Goal: Task Accomplishment & Management: Complete application form

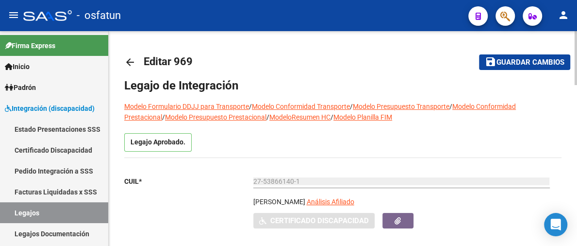
type input "[PERSON_NAME]"
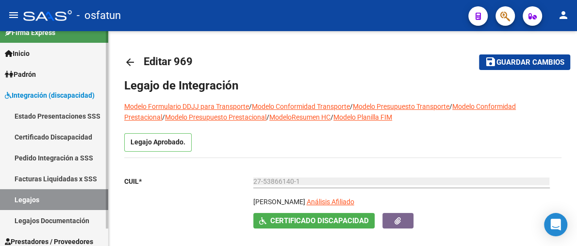
scroll to position [19, 0]
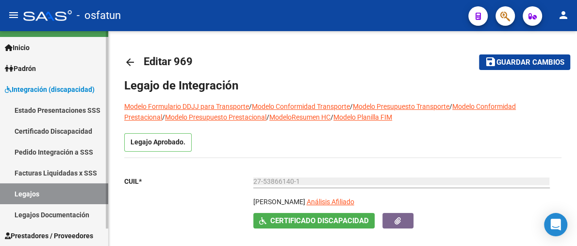
click at [60, 216] on link "Legajos Documentación" at bounding box center [54, 214] width 108 height 21
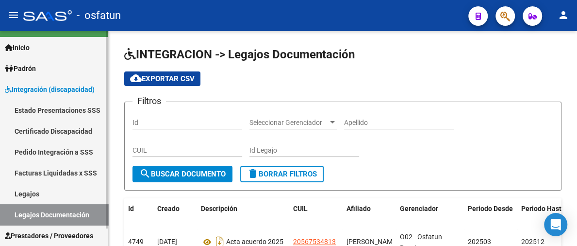
click at [68, 232] on span "Prestadores / Proveedores" at bounding box center [49, 235] width 88 height 11
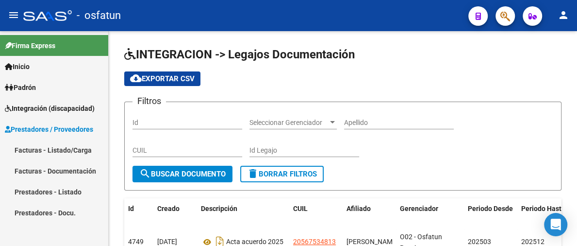
click at [60, 147] on link "Facturas - Listado/Carga" at bounding box center [54, 149] width 108 height 21
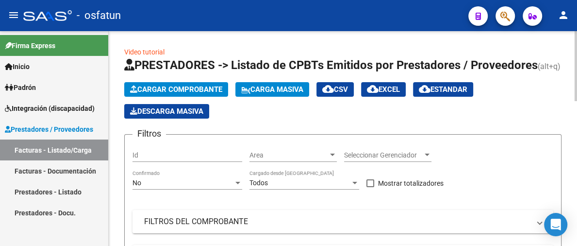
click at [175, 87] on span "Cargar Comprobante" at bounding box center [176, 89] width 92 height 9
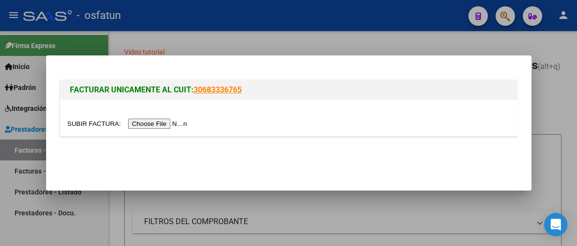
click at [147, 124] on input "file" at bounding box center [128, 123] width 123 height 10
click at [167, 120] on input "file" at bounding box center [128, 123] width 123 height 10
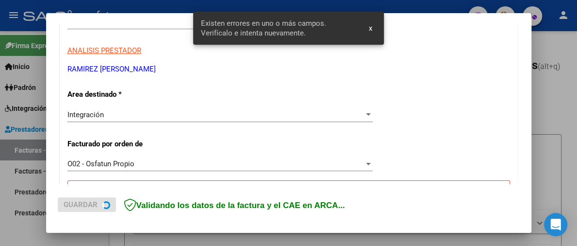
scroll to position [307, 0]
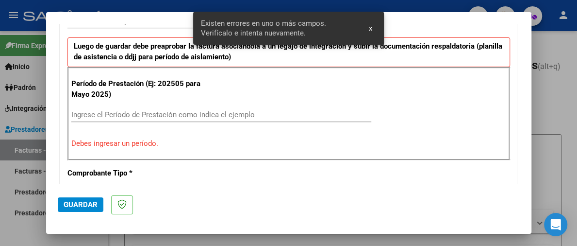
click at [124, 113] on input "Ingrese el Período de Prestación como indica el ejemplo" at bounding box center [221, 114] width 300 height 9
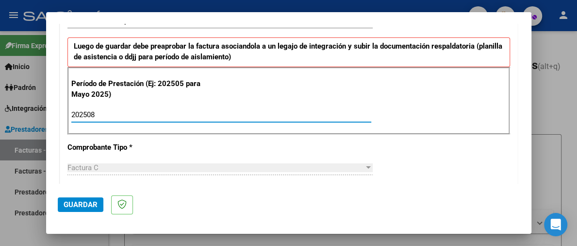
type input "202508"
click at [92, 199] on button "Guardar" at bounding box center [81, 204] width 46 height 15
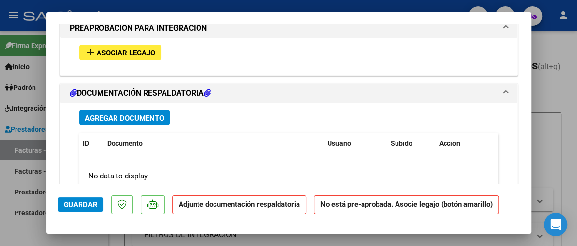
scroll to position [962, 0]
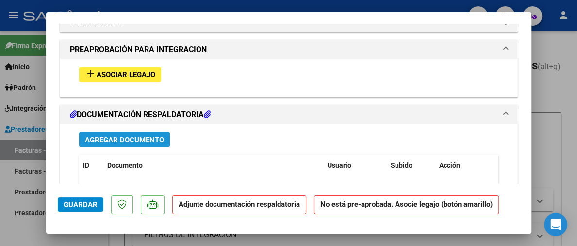
click at [144, 135] on span "Agregar Documento" at bounding box center [124, 139] width 79 height 9
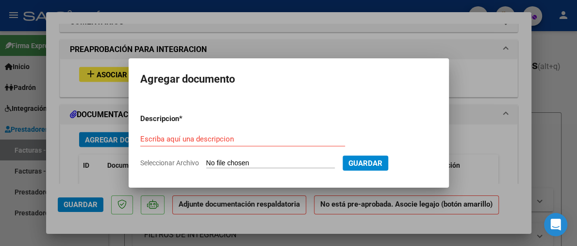
click at [244, 161] on input "Seleccionar Archivo" at bounding box center [270, 163] width 129 height 9
click at [260, 157] on form "Descripcion * Escriba aquí una descripcion Seleccionar Archivo Guardar" at bounding box center [288, 140] width 297 height 69
click at [258, 160] on input "Seleccionar Archivo" at bounding box center [270, 163] width 129 height 9
type input "C:\fakepath\WhatsApp Image [DATE] 3.20.47 PM.jpeg"
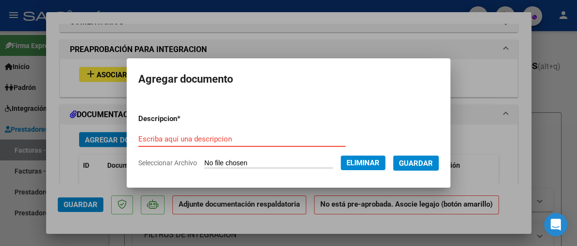
click at [243, 139] on input "Escriba aquí una descripcion" at bounding box center [241, 138] width 207 height 9
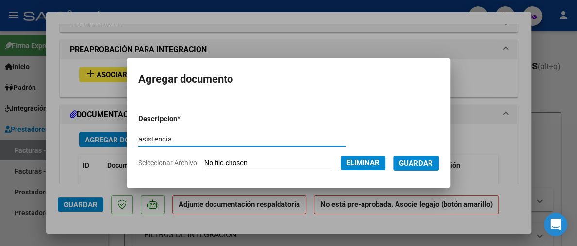
type input "asistencia"
click at [425, 166] on span "Guardar" at bounding box center [416, 163] width 34 height 9
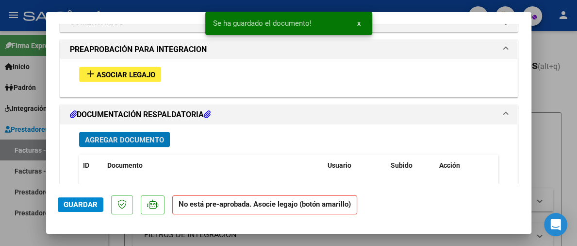
click at [104, 74] on span "Asociar Legajo" at bounding box center [126, 74] width 59 height 9
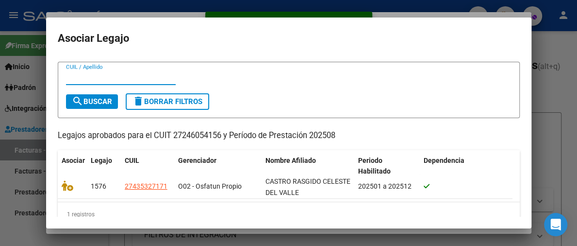
scroll to position [35, 0]
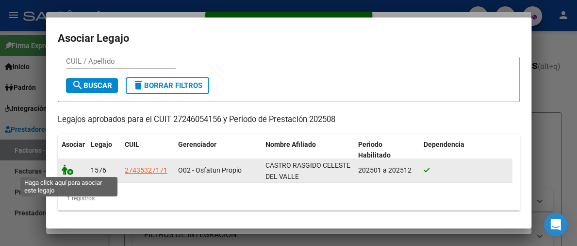
click at [72, 168] on icon at bounding box center [68, 169] width 12 height 11
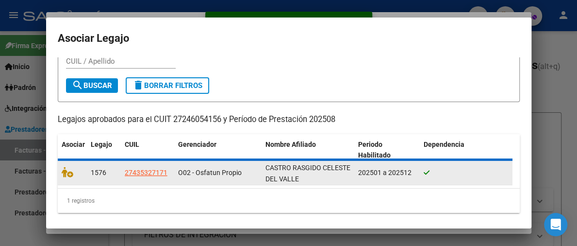
scroll to position [0, 0]
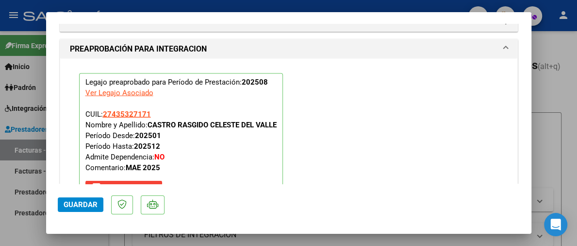
click at [85, 206] on span "Guardar" at bounding box center [81, 204] width 34 height 9
drag, startPoint x: 91, startPoint y: 203, endPoint x: 87, endPoint y: 220, distance: 17.4
click at [91, 202] on span "Guardar" at bounding box center [81, 204] width 34 height 9
drag, startPoint x: 565, startPoint y: 100, endPoint x: 559, endPoint y: 100, distance: 5.3
click at [564, 100] on div at bounding box center [288, 123] width 577 height 246
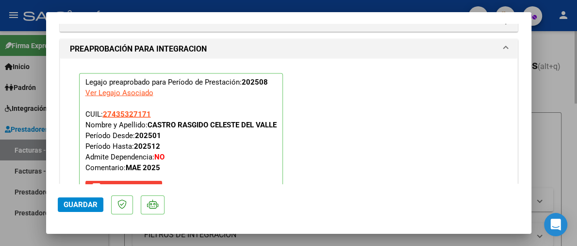
type input "$ 0,00"
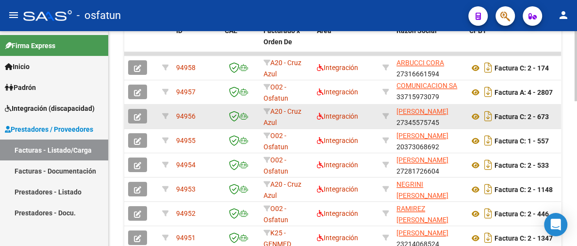
scroll to position [340, 0]
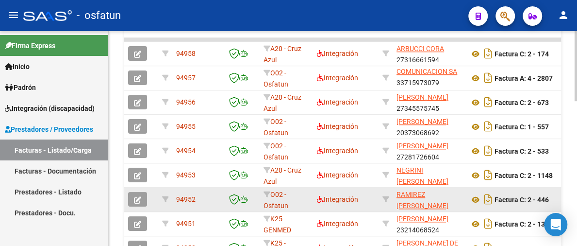
click at [138, 201] on icon "button" at bounding box center [137, 199] width 7 height 7
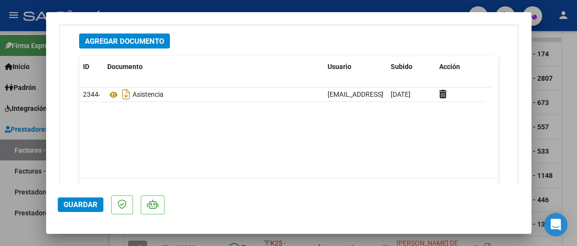
scroll to position [1214, 0]
click at [165, 43] on button "Agregar Documento" at bounding box center [124, 40] width 91 height 15
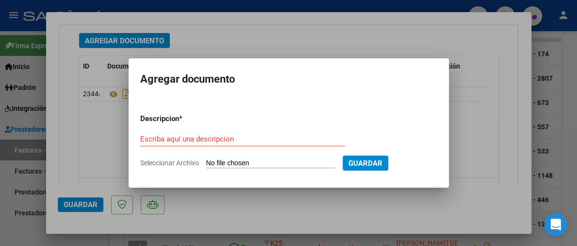
click at [230, 164] on input "Seleccionar Archivo" at bounding box center [270, 163] width 129 height 9
type input "C:\fakepath\order_3284790.pdf"
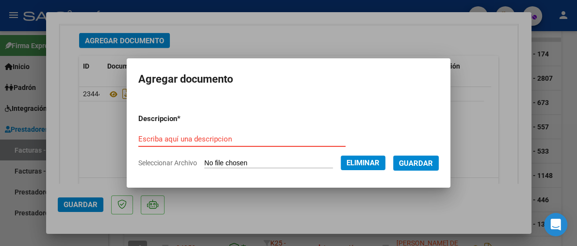
click at [198, 134] on input "Escriba aquí una descripcion" at bounding box center [241, 138] width 207 height 9
click at [207, 135] on input "Escriba aquí una descripcion" at bounding box center [241, 138] width 207 height 9
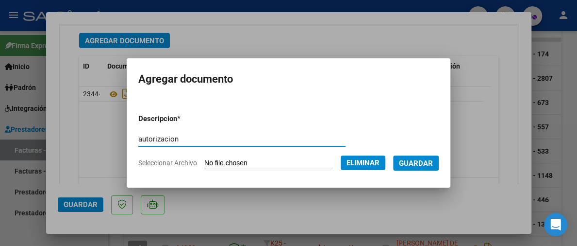
type input "autorizacion"
click at [428, 161] on span "Guardar" at bounding box center [416, 163] width 34 height 9
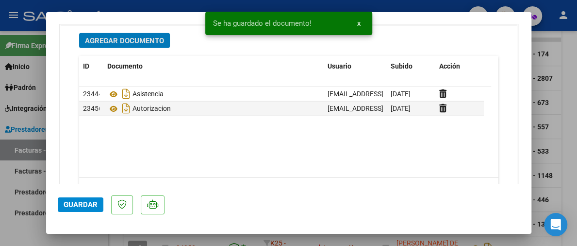
click at [89, 204] on span "Guardar" at bounding box center [81, 204] width 34 height 9
